Goal: Information Seeking & Learning: Learn about a topic

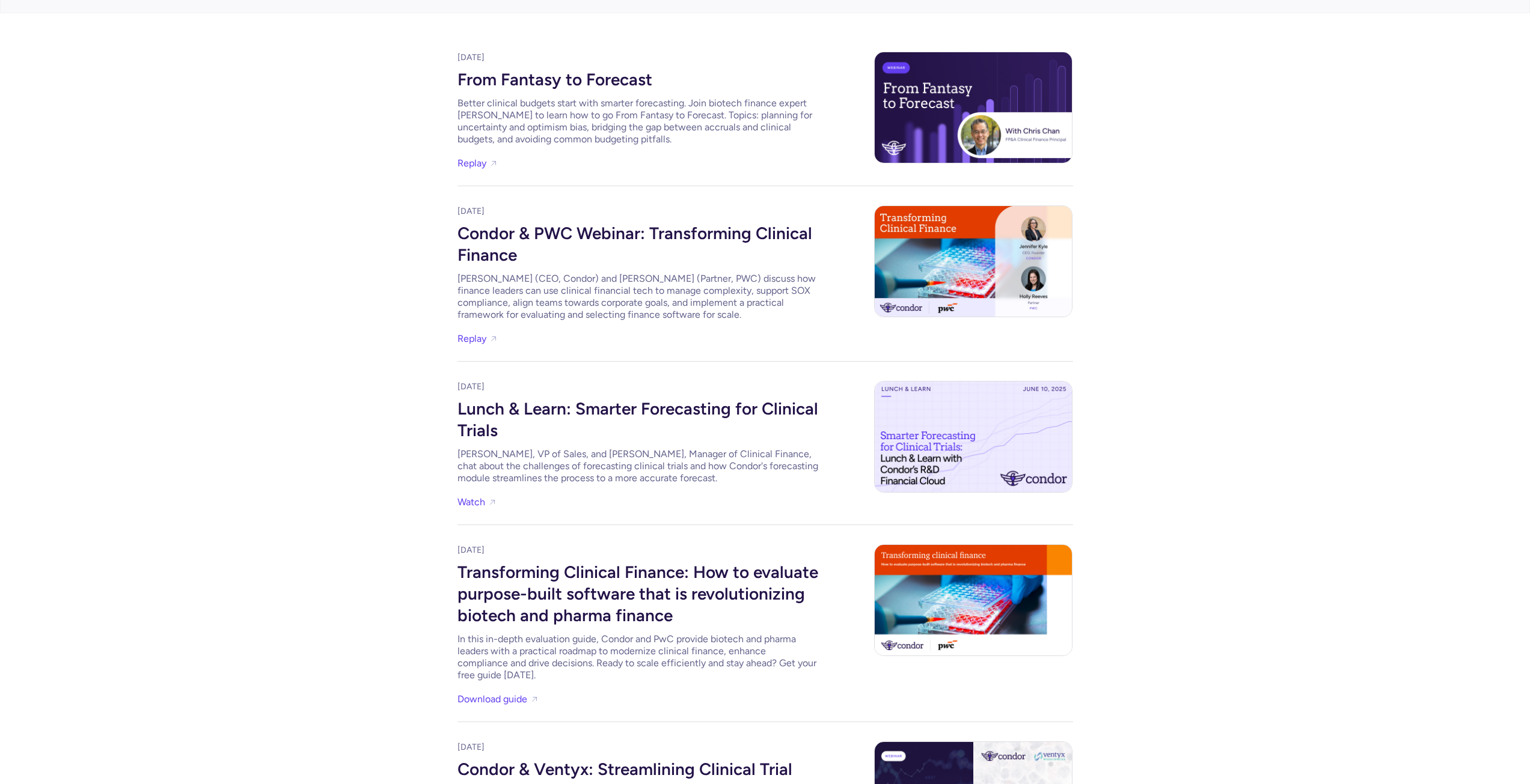
scroll to position [181, 0]
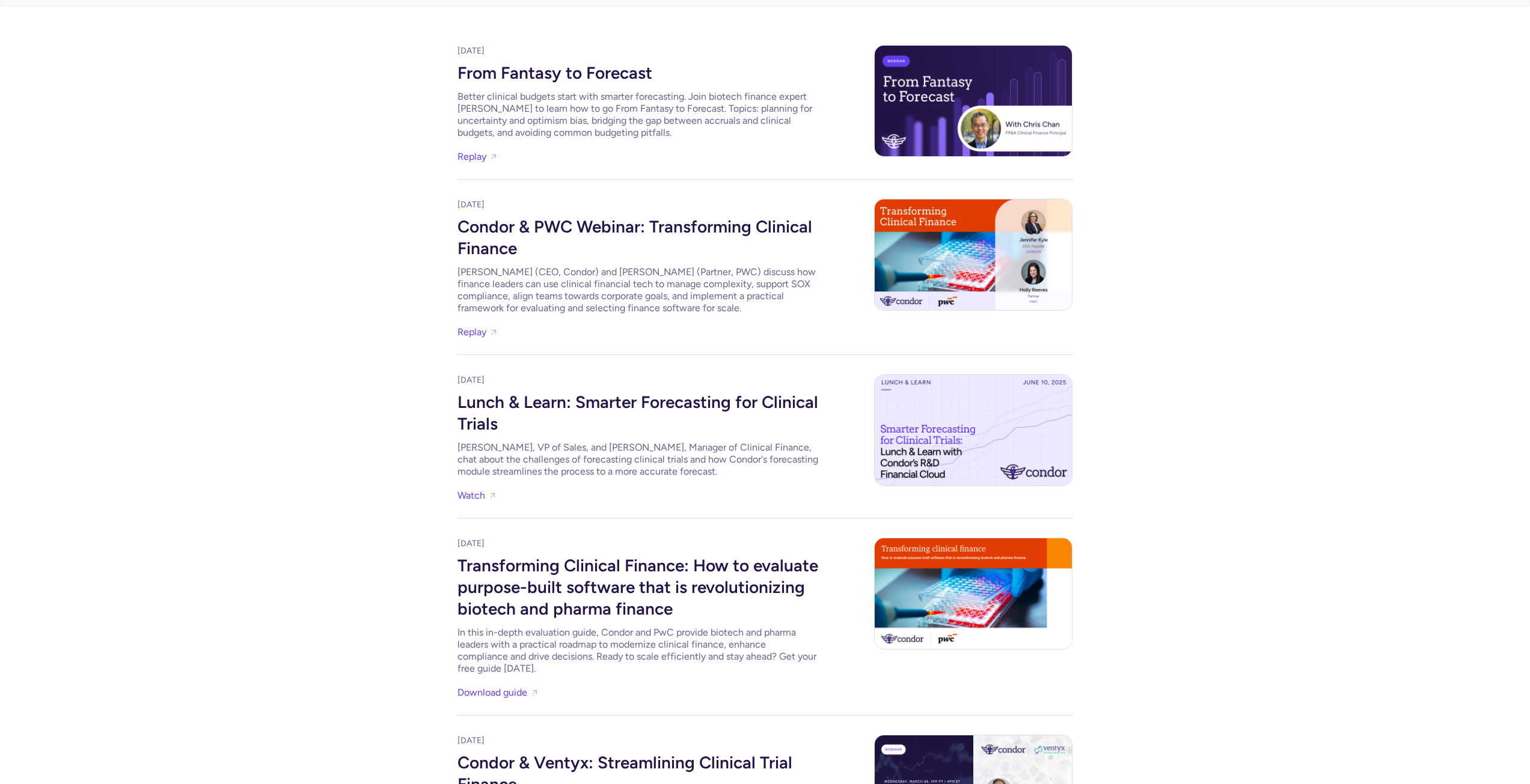
click at [558, 409] on div "Lunch & Learn: Smarter Forecasting for Clinical Trials" at bounding box center [638, 411] width 360 height 50
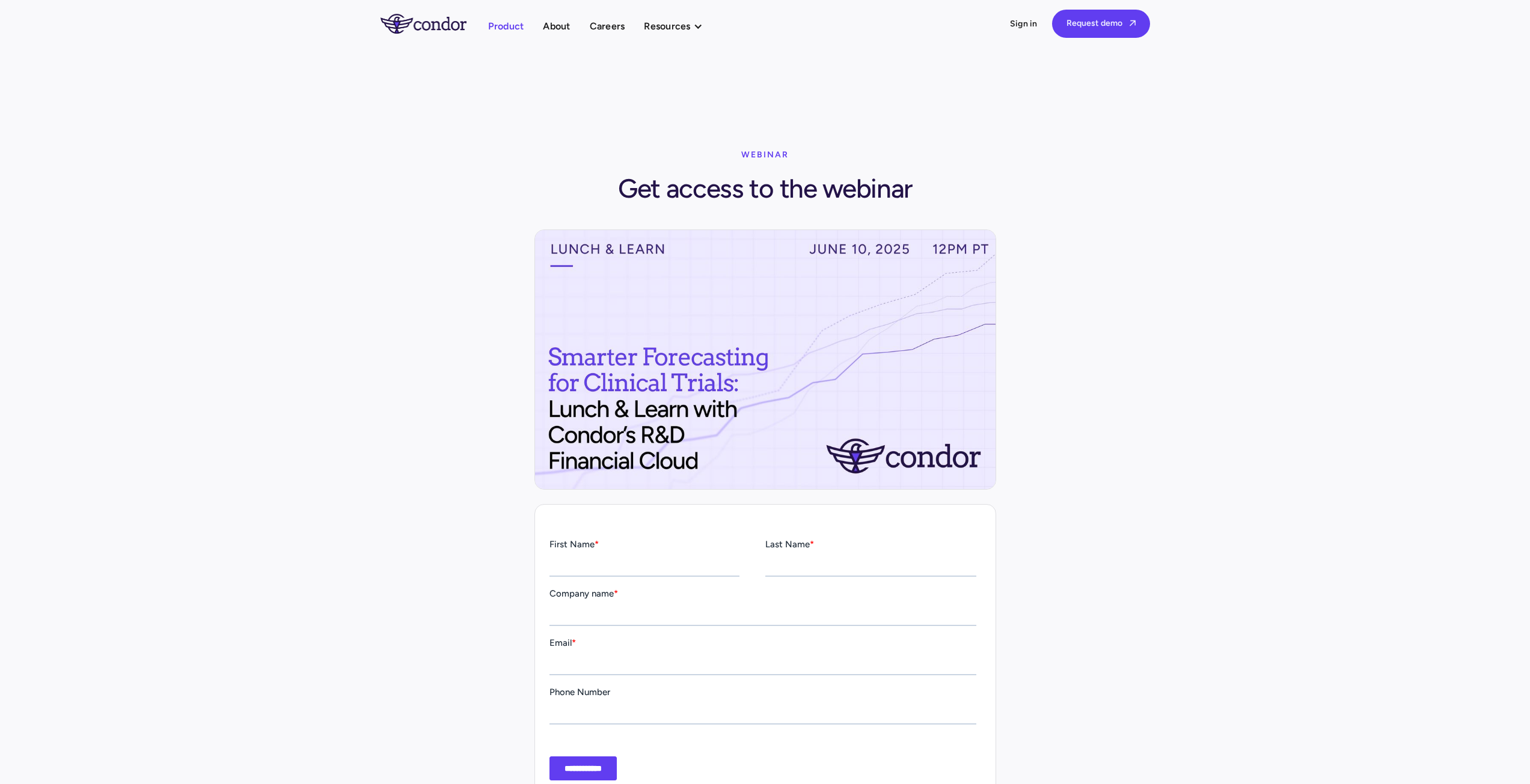
click at [509, 26] on link "Product" at bounding box center [505, 27] width 36 height 17
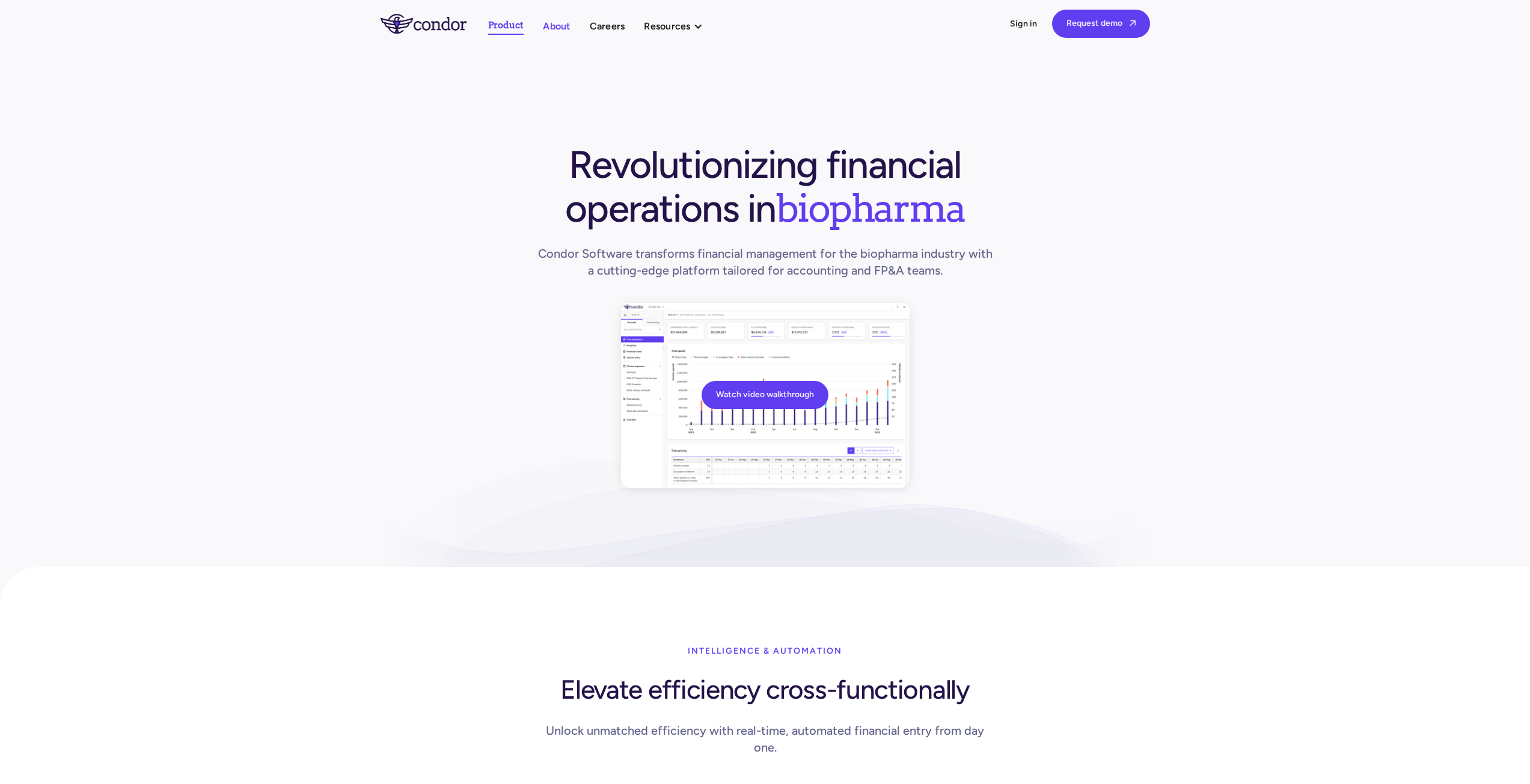
click at [547, 24] on link "About" at bounding box center [556, 27] width 27 height 17
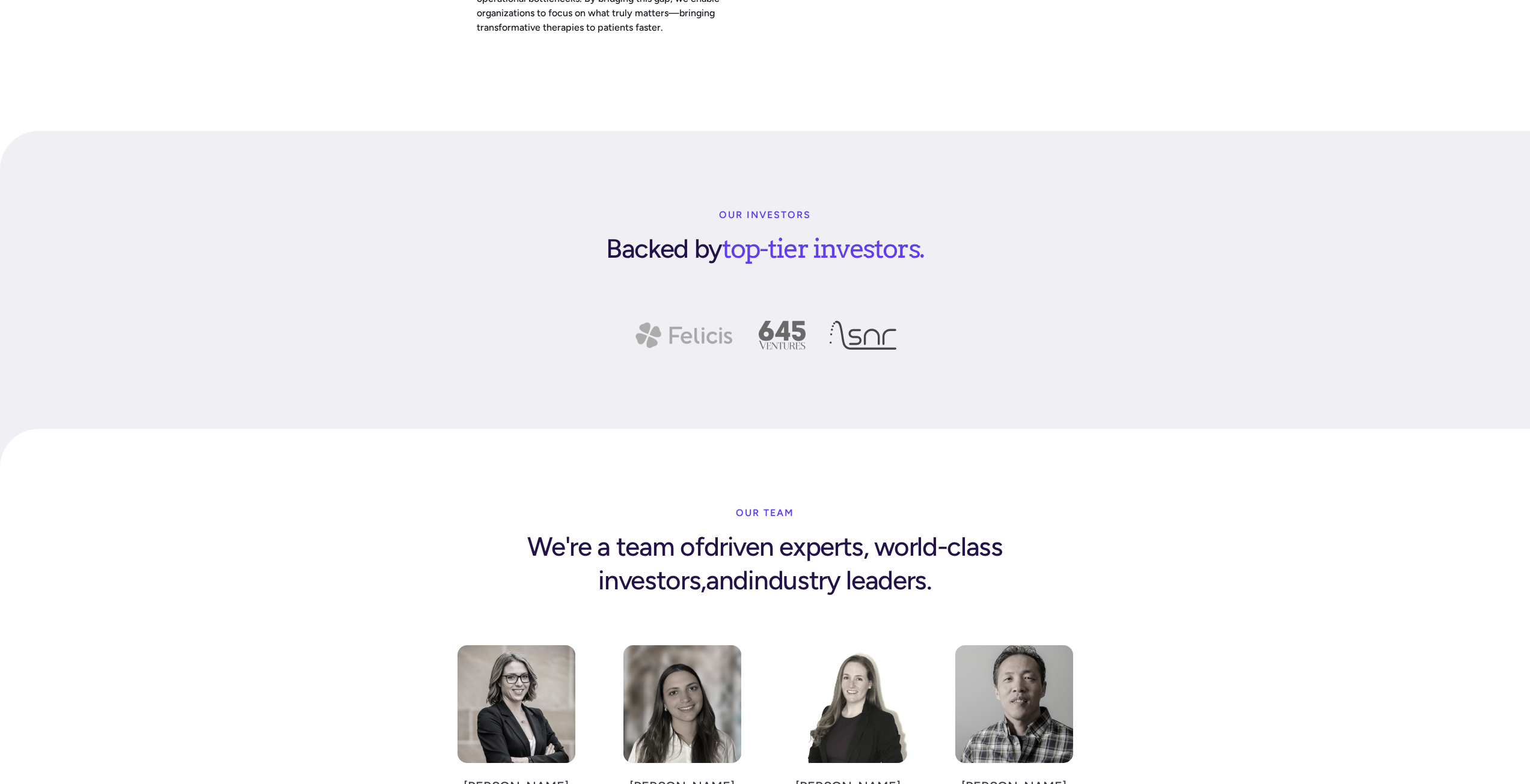
scroll to position [1623, 0]
